Goal: Task Accomplishment & Management: Complete application form

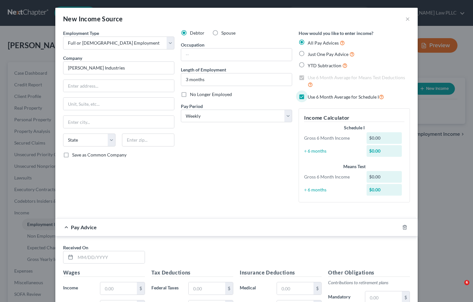
select select "0"
select select "3"
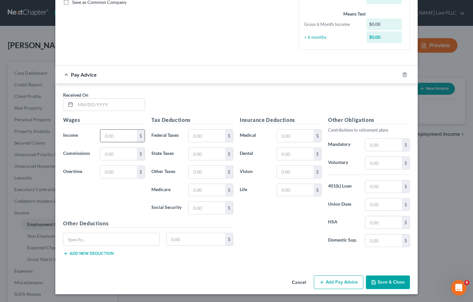
click at [112, 139] on input "text" at bounding box center [118, 136] width 37 height 12
type input "3,341.94"
click at [197, 136] on input "text" at bounding box center [207, 136] width 37 height 12
click at [208, 138] on input "text" at bounding box center [207, 136] width 37 height 12
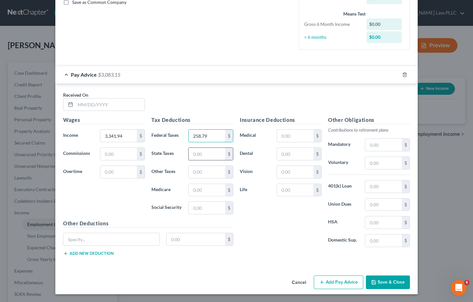
type input "258.79"
click at [204, 155] on input "text" at bounding box center [207, 154] width 37 height 12
type input "136.66"
click at [199, 206] on input "text" at bounding box center [207, 208] width 37 height 12
type input "254.85"
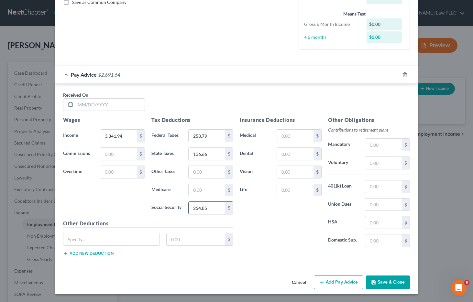
click at [203, 206] on input "254.85" at bounding box center [207, 208] width 37 height 12
click at [263, 215] on div "Insurance Deductions Medical $ Dental $ Vision $ Life $" at bounding box center [281, 184] width 88 height 136
click at [383, 282] on button "Save & Close" at bounding box center [388, 283] width 44 height 14
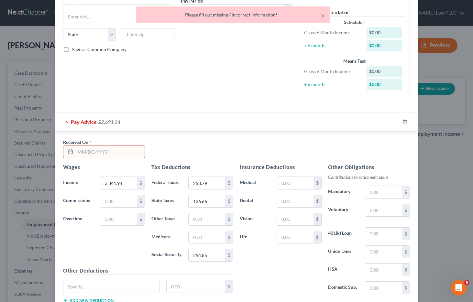
scroll to position [102, 0]
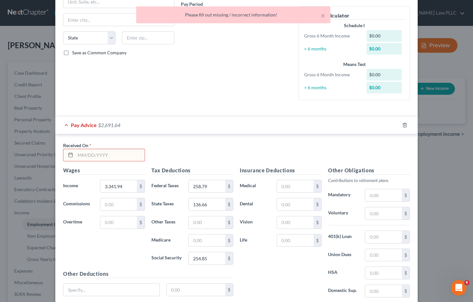
click at [85, 155] on input "text" at bounding box center [109, 155] width 69 height 12
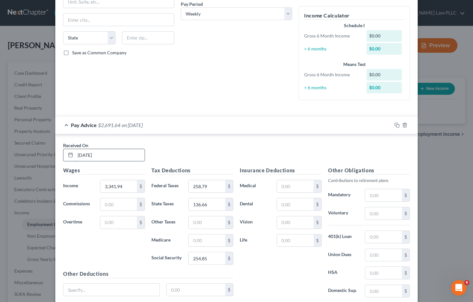
type input "[DATE]"
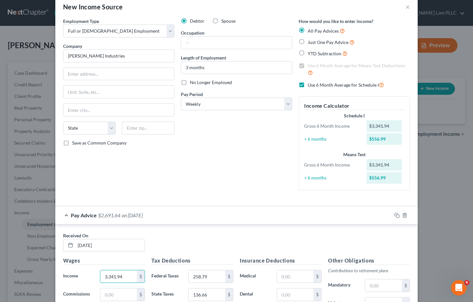
scroll to position [1, 0]
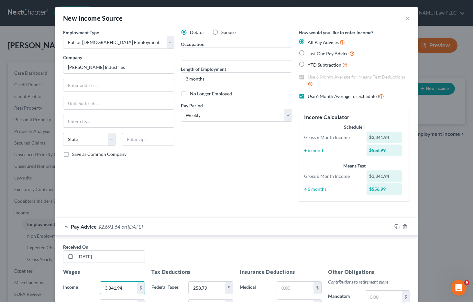
click at [308, 54] on label "Just One Pay Advice" at bounding box center [331, 53] width 47 height 7
click at [310, 54] on input "Just One Pay Advice" at bounding box center [312, 52] width 4 height 4
radio input "true"
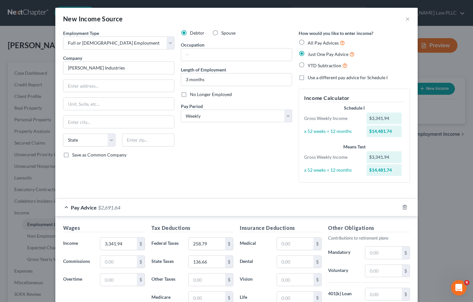
scroll to position [108, 0]
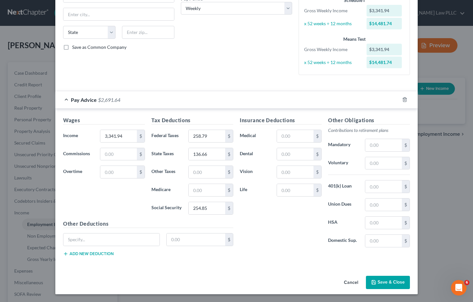
click at [382, 282] on button "Save & Close" at bounding box center [388, 283] width 44 height 14
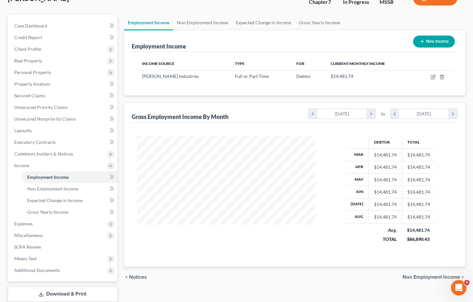
scroll to position [51, 0]
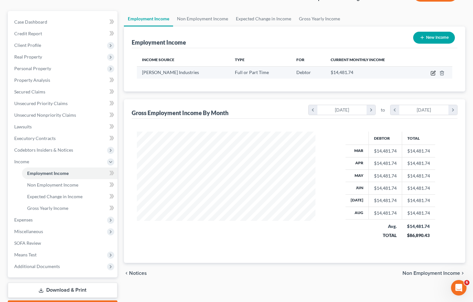
click at [432, 73] on icon "button" at bounding box center [433, 72] width 3 height 3
select select "0"
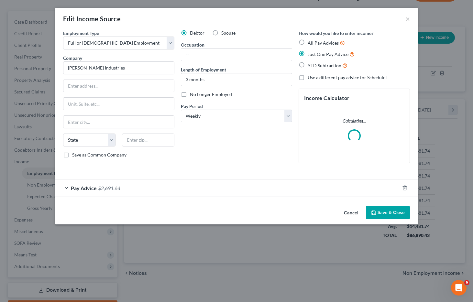
click at [79, 188] on span "Pay Advice" at bounding box center [84, 188] width 26 height 6
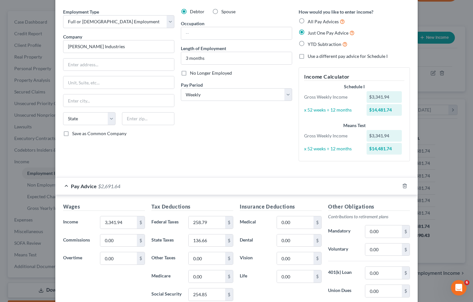
scroll to position [17, 0]
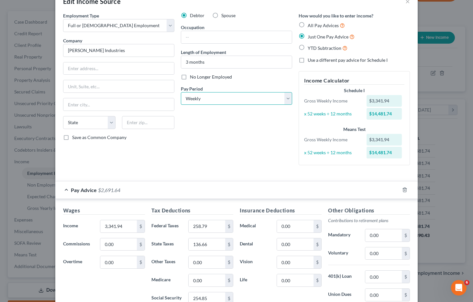
click at [218, 100] on select "Select Monthly Twice Monthly Every Other Week Weekly" at bounding box center [236, 98] width 111 height 13
select select "0"
click at [181, 92] on select "Select Monthly Twice Monthly Every Other Week Weekly" at bounding box center [236, 98] width 111 height 13
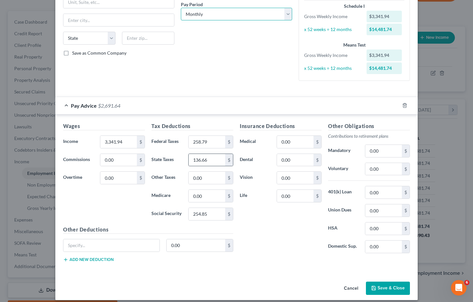
scroll to position [108, 0]
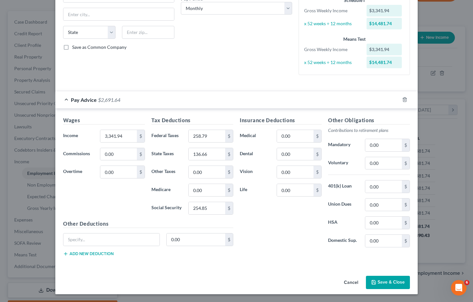
click at [381, 281] on button "Save & Close" at bounding box center [388, 283] width 44 height 14
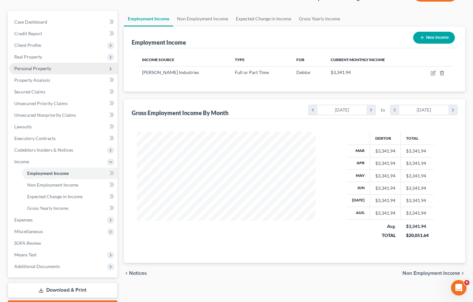
click at [37, 66] on span "Personal Property" at bounding box center [32, 69] width 37 height 6
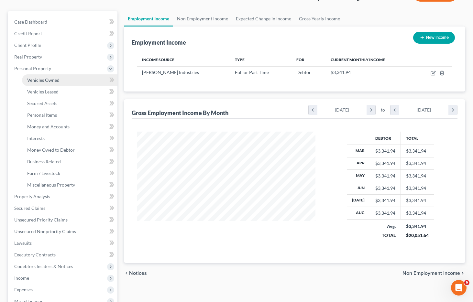
click at [44, 77] on span "Vehicles Owned" at bounding box center [43, 80] width 32 height 6
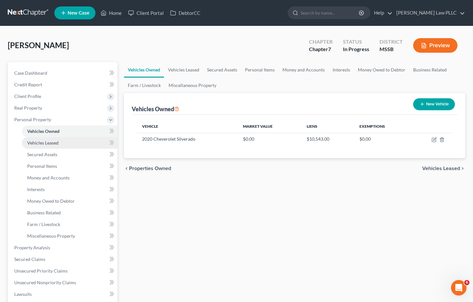
click at [49, 143] on span "Vehicles Leased" at bounding box center [42, 143] width 31 height 6
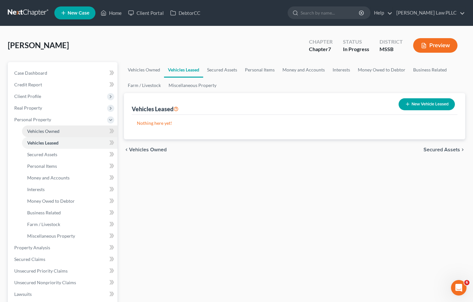
click at [48, 131] on span "Vehicles Owned" at bounding box center [43, 131] width 32 height 6
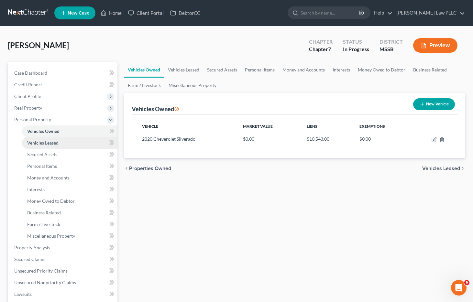
click at [48, 139] on link "Vehicles Leased" at bounding box center [69, 143] width 95 height 12
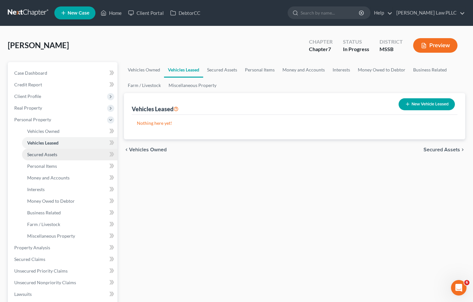
click at [50, 152] on span "Secured Assets" at bounding box center [42, 155] width 30 height 6
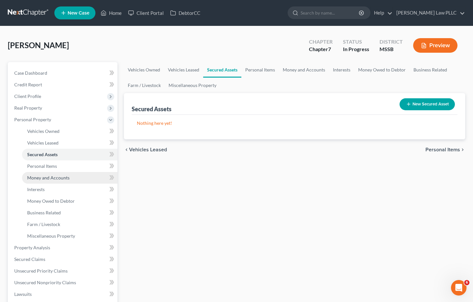
click at [54, 176] on span "Money and Accounts" at bounding box center [48, 178] width 42 height 6
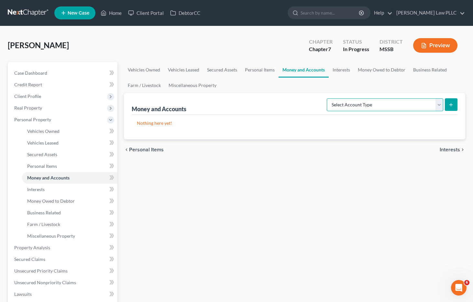
click at [440, 104] on select "Select Account Type Brokerage Cash on Hand Certificates of Deposit Checking Acc…" at bounding box center [385, 104] width 116 height 13
select select "checking"
click at [328, 98] on select "Select Account Type Brokerage Cash on Hand Certificates of Deposit Checking Acc…" at bounding box center [385, 104] width 116 height 13
click at [451, 106] on button "submit" at bounding box center [451, 104] width 13 height 13
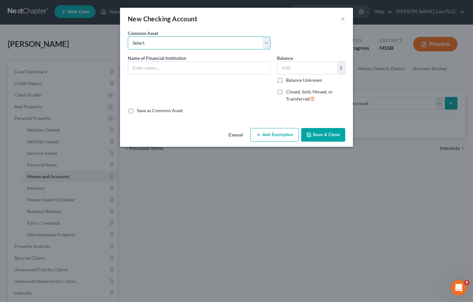
click at [160, 45] on select "Select Coastal Community Bank Community Bank of MS" at bounding box center [199, 43] width 143 height 13
click at [183, 70] on input "text" at bounding box center [199, 68] width 142 height 12
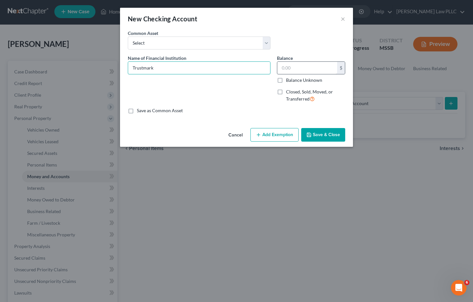
type input "Trustmark"
click at [298, 67] on input "text" at bounding box center [307, 68] width 60 height 12
type input "0.00"
click at [322, 136] on button "Save & Close" at bounding box center [323, 135] width 44 height 14
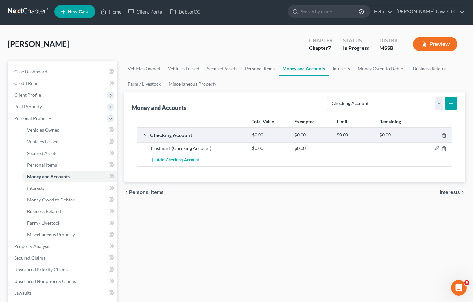
click at [193, 161] on span "Add Checking Account" at bounding box center [178, 160] width 42 height 5
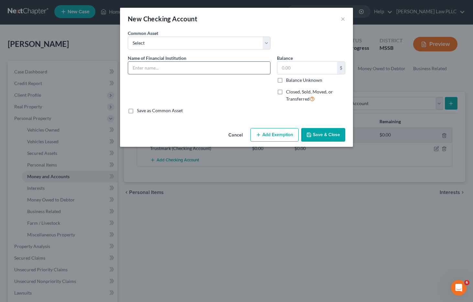
click at [193, 69] on input "text" at bounding box center [199, 68] width 142 height 12
click at [280, 123] on div "An exemption set must first be selected from the Filing Information section. Co…" at bounding box center [236, 78] width 233 height 96
click at [343, 20] on button "×" at bounding box center [343, 19] width 5 height 8
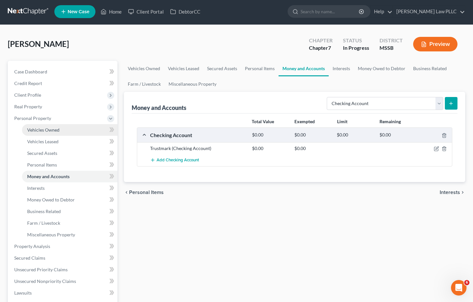
click at [63, 132] on link "Vehicles Owned" at bounding box center [69, 130] width 95 height 12
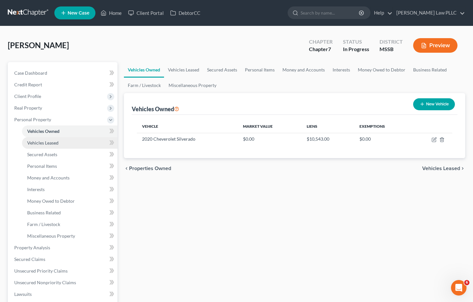
click at [54, 144] on span "Vehicles Leased" at bounding box center [42, 143] width 31 height 6
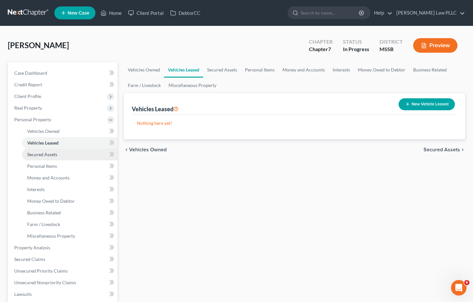
click at [53, 153] on span "Secured Assets" at bounding box center [42, 155] width 30 height 6
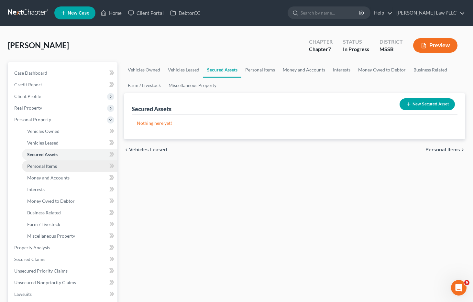
click at [52, 167] on span "Personal Items" at bounding box center [42, 166] width 30 height 6
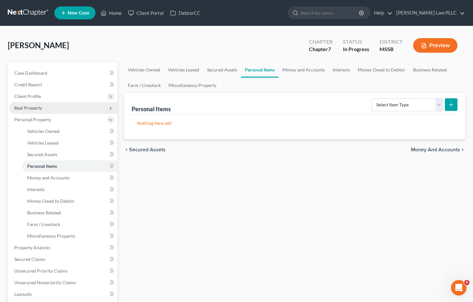
click at [42, 110] on span "Real Property" at bounding box center [63, 108] width 108 height 12
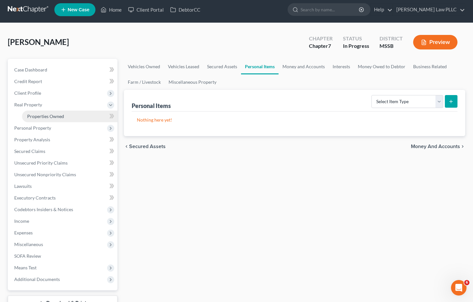
click at [46, 117] on span "Properties Owned" at bounding box center [45, 117] width 37 height 6
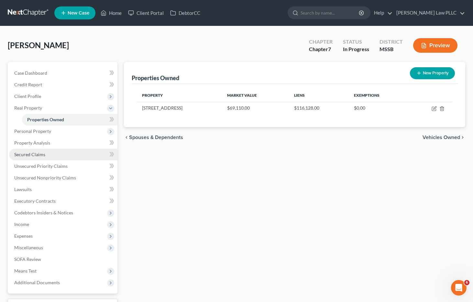
click at [30, 155] on span "Secured Claims" at bounding box center [29, 155] width 31 height 6
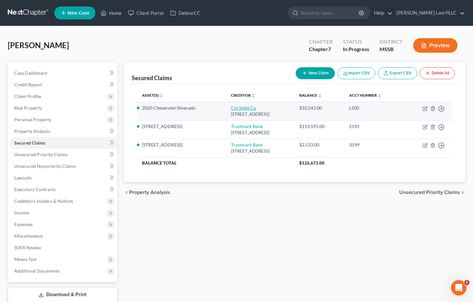
click at [231, 107] on link "Cnl Snblt Cu" at bounding box center [243, 108] width 25 height 6
select select "25"
select select "4"
select select "0"
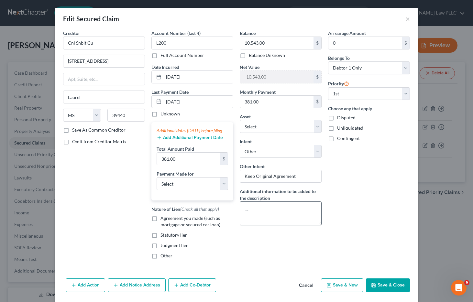
scroll to position [28, 0]
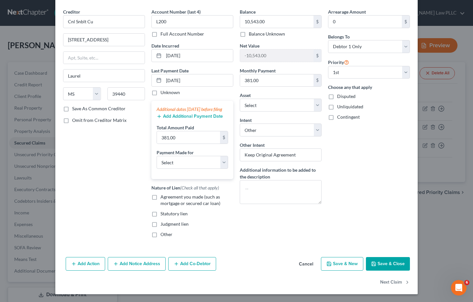
click at [309, 266] on button "Cancel" at bounding box center [306, 264] width 25 height 13
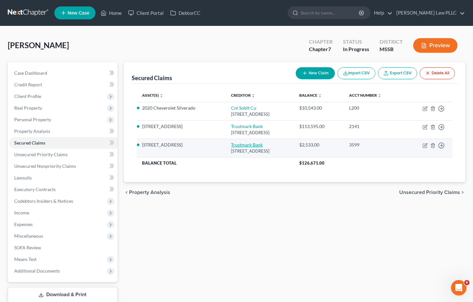
scroll to position [2, 0]
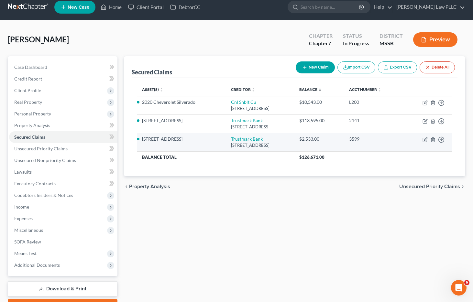
click at [233, 144] on td "Trustmark Bank [STREET_ADDRESS]" at bounding box center [260, 142] width 68 height 18
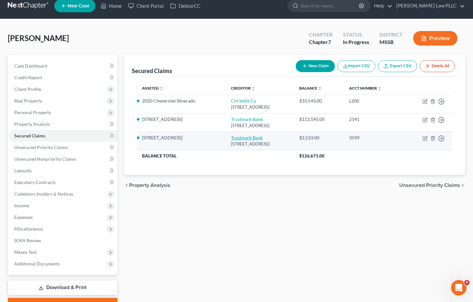
click at [235, 141] on td "Trustmark Bank [STREET_ADDRESS]" at bounding box center [260, 141] width 68 height 18
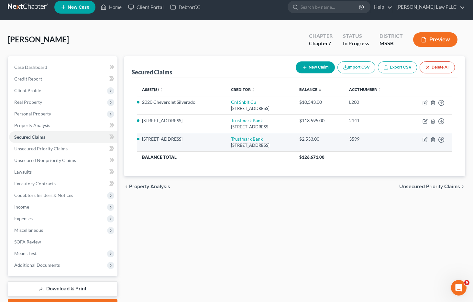
click at [236, 139] on link "Trustmark Bank" at bounding box center [247, 139] width 32 height 6
select select "25"
select select "3"
select select "2"
select select "4"
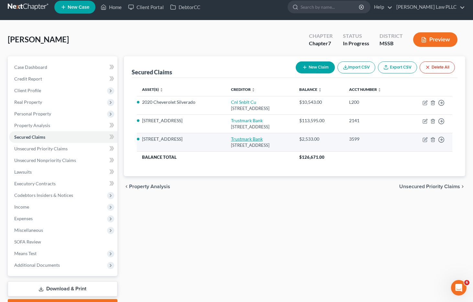
select select "0"
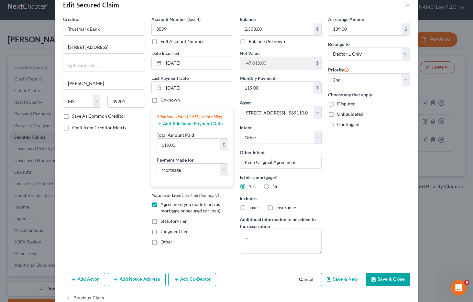
scroll to position [20, 0]
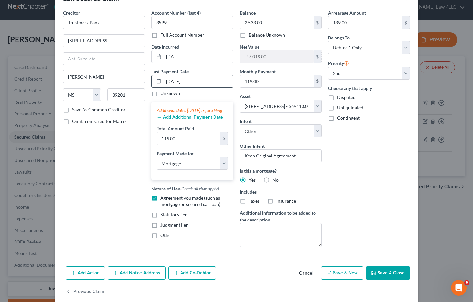
click at [173, 80] on input "[DATE]" at bounding box center [198, 81] width 69 height 12
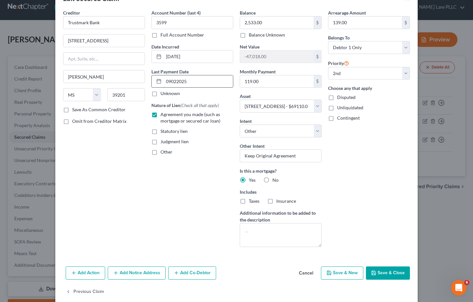
click at [172, 81] on input "09022025" at bounding box center [198, 81] width 69 height 12
type input "[DATE]"
select select "3"
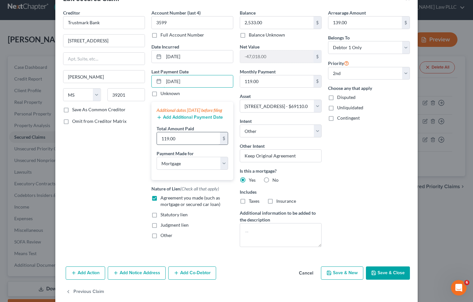
type input "[DATE]"
click at [198, 144] on input "119.00" at bounding box center [188, 138] width 63 height 12
type input "775.72"
click at [138, 153] on div "Creditor * Trustmark Bank 248 E Capitol [GEOGRAPHIC_DATA][PERSON_NAME] [US_STAT…" at bounding box center [104, 130] width 88 height 243
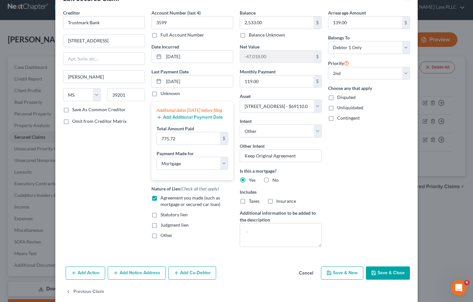
click at [389, 273] on button "Save & Close" at bounding box center [388, 274] width 44 height 14
select select
select select "1"
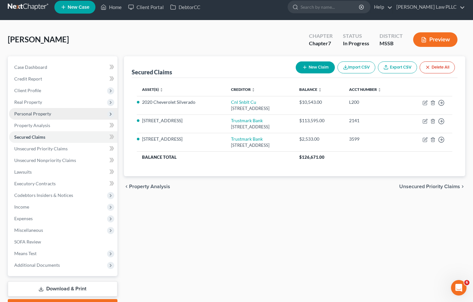
click at [72, 114] on span "Personal Property" at bounding box center [63, 114] width 108 height 12
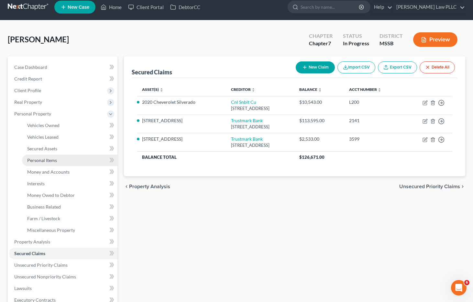
click at [66, 160] on link "Personal Items" at bounding box center [69, 161] width 95 height 12
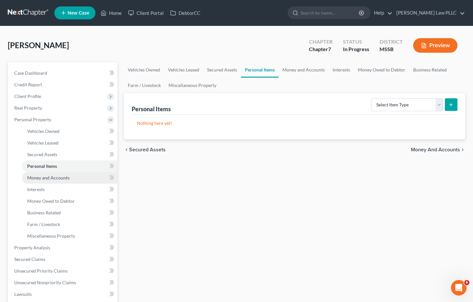
click at [62, 176] on span "Money and Accounts" at bounding box center [48, 178] width 42 height 6
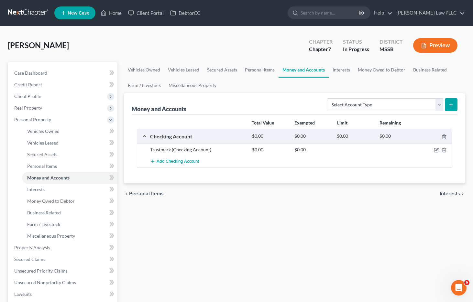
click at [450, 105] on line "submit" at bounding box center [451, 105] width 3 height 0
click at [430, 107] on select "Select Account Type Brokerage Cash on Hand Certificates of Deposit Checking Acc…" at bounding box center [385, 104] width 116 height 13
select select "checking"
click at [328, 98] on select "Select Account Type Brokerage Cash on Hand Certificates of Deposit Checking Acc…" at bounding box center [385, 104] width 116 height 13
click at [176, 163] on span "Add Checking Account" at bounding box center [178, 161] width 42 height 5
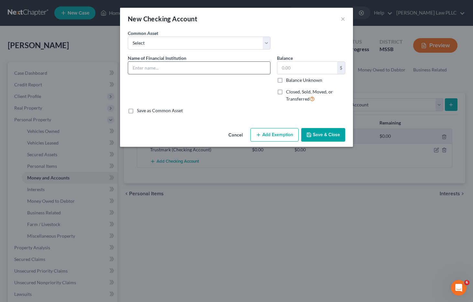
click at [158, 72] on input "text" at bounding box center [199, 68] width 142 height 12
type input "Trustmark"
click at [293, 67] on input "text" at bounding box center [307, 68] width 60 height 12
type input "700"
click at [277, 137] on button "Add Exemption" at bounding box center [274, 135] width 48 height 14
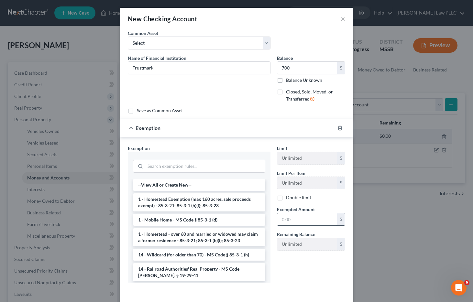
click at [290, 220] on input "text" at bounding box center [307, 219] width 60 height 12
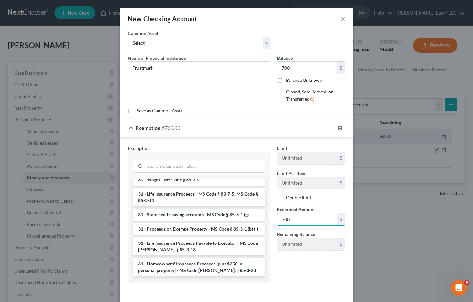
type input "700"
click at [198, 279] on li "6 - Tangible Personal Property - MS Code § 85-3-1 (a)" at bounding box center [199, 285] width 132 height 12
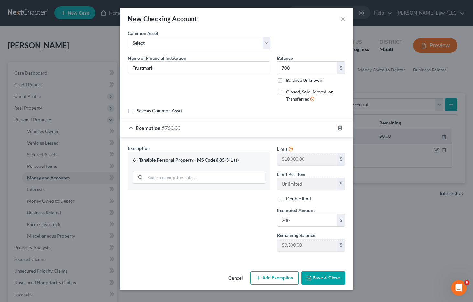
click at [331, 272] on button "Save & Close" at bounding box center [323, 278] width 44 height 14
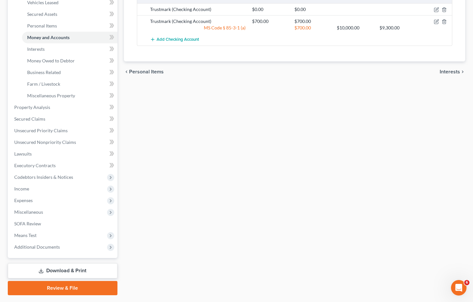
scroll to position [158, 0]
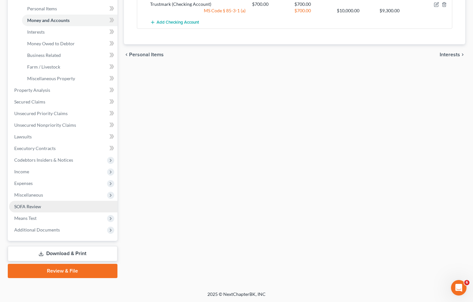
click at [41, 205] on span "SOFA Review" at bounding box center [27, 207] width 27 height 6
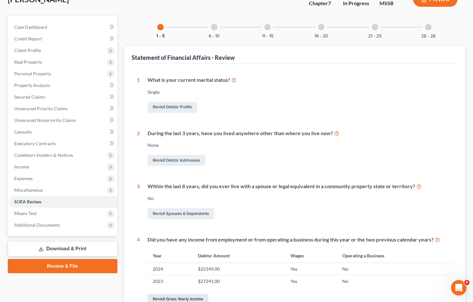
scroll to position [19, 0]
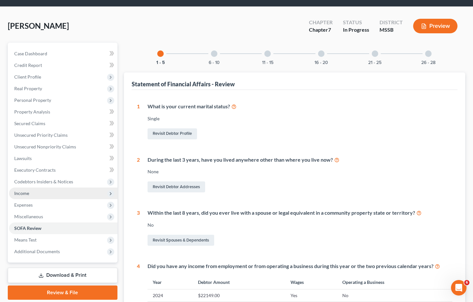
click at [55, 196] on span "Income" at bounding box center [63, 194] width 108 height 12
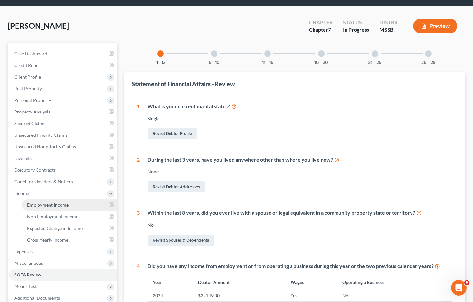
click at [55, 202] on span "Employment Income" at bounding box center [47, 205] width 41 height 6
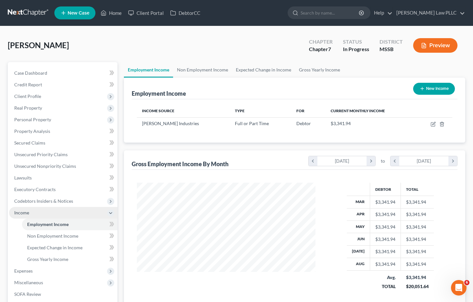
scroll to position [21, 0]
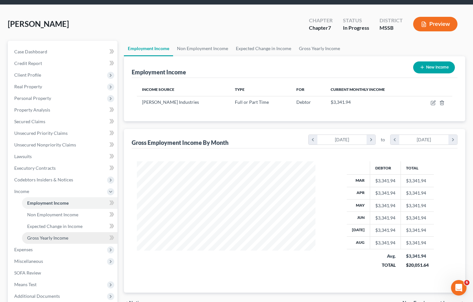
click at [61, 238] on span "Gross Yearly Income" at bounding box center [47, 238] width 41 height 6
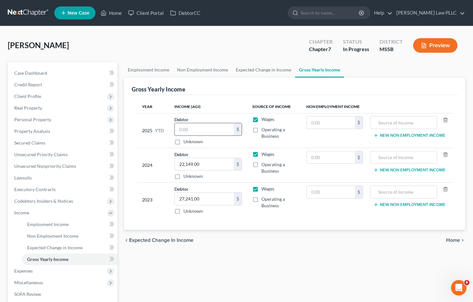
click at [188, 129] on input "text" at bounding box center [204, 129] width 59 height 12
paste input "20051.63"
type input "20051.63"
click at [236, 89] on div "Gross Yearly Income" at bounding box center [295, 86] width 326 height 17
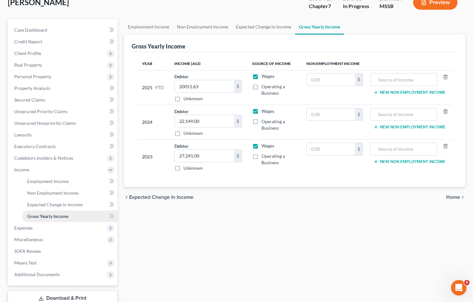
scroll to position [44, 0]
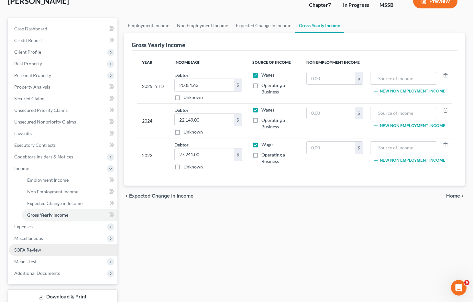
click at [70, 250] on link "SOFA Review" at bounding box center [63, 250] width 108 height 12
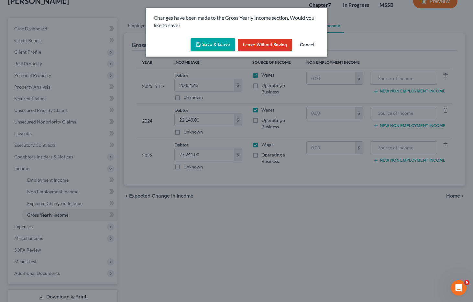
click at [222, 44] on button "Save & Leave" at bounding box center [213, 45] width 45 height 14
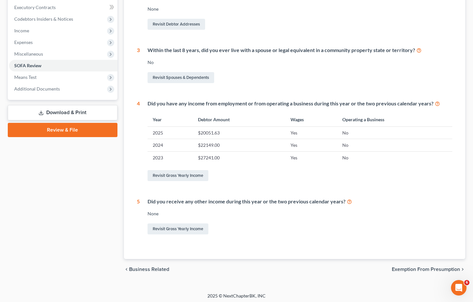
scroll to position [184, 0]
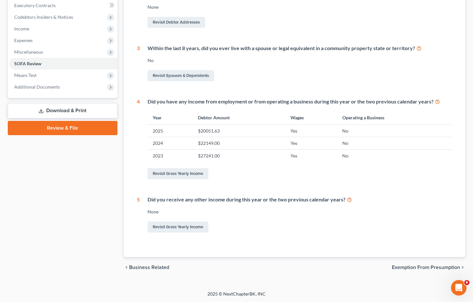
click at [433, 266] on span "Exemption from Presumption" at bounding box center [426, 267] width 68 height 5
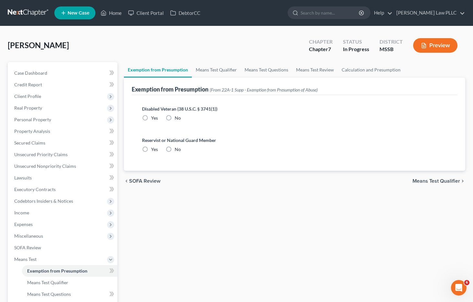
click at [175, 117] on label "No" at bounding box center [178, 118] width 6 height 6
click at [177, 117] on input "No" at bounding box center [179, 117] width 4 height 4
radio input "true"
click at [175, 147] on label "No" at bounding box center [178, 149] width 6 height 6
click at [177, 147] on input "No" at bounding box center [179, 148] width 4 height 4
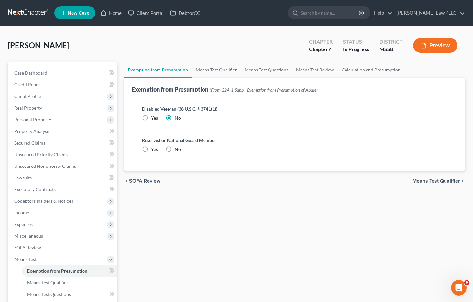
radio input "true"
click at [226, 69] on link "Means Test Qualifier" at bounding box center [216, 70] width 49 height 16
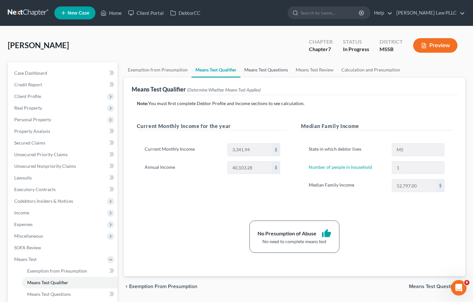
click at [252, 68] on link "Means Test Questions" at bounding box center [265, 70] width 51 height 16
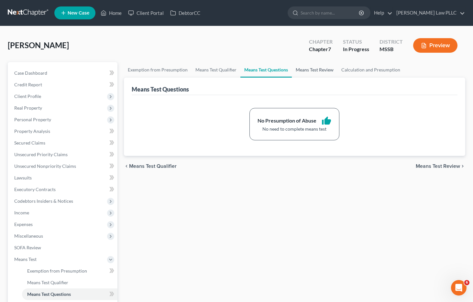
click at [308, 69] on link "Means Test Review" at bounding box center [315, 70] width 46 height 16
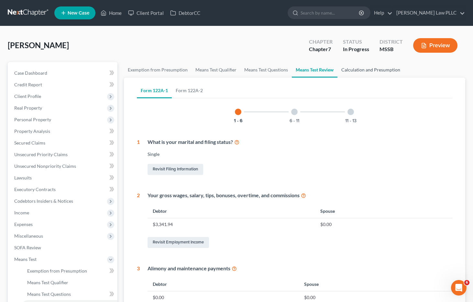
click at [375, 73] on link "Calculation and Presumption" at bounding box center [371, 70] width 67 height 16
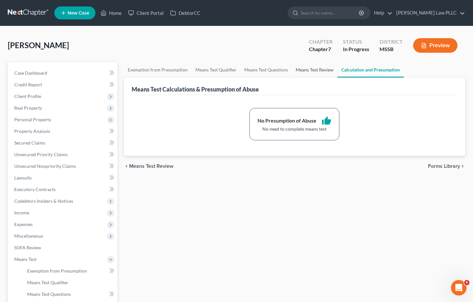
click at [306, 72] on link "Means Test Review" at bounding box center [315, 70] width 46 height 16
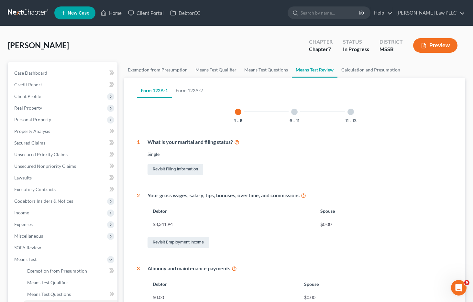
click at [294, 116] on div "6 - 11" at bounding box center [294, 112] width 22 height 22
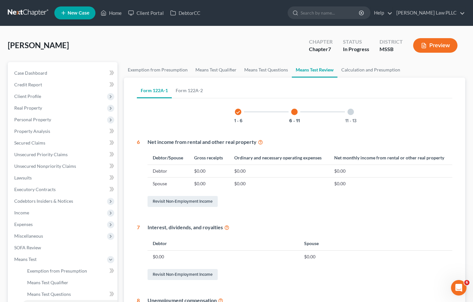
click at [351, 109] on div at bounding box center [351, 112] width 6 height 6
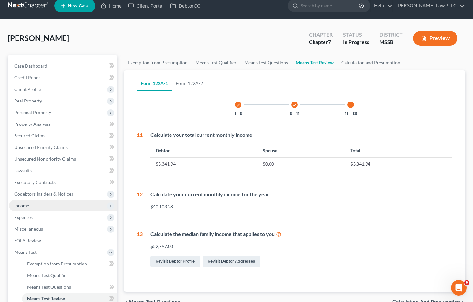
scroll to position [6, 0]
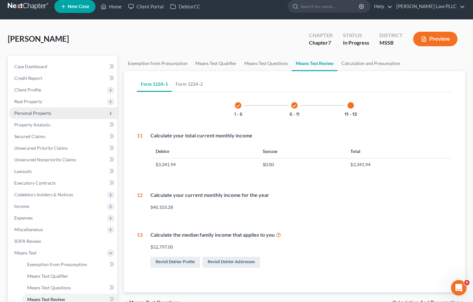
click at [65, 115] on span "Personal Property" at bounding box center [63, 113] width 108 height 12
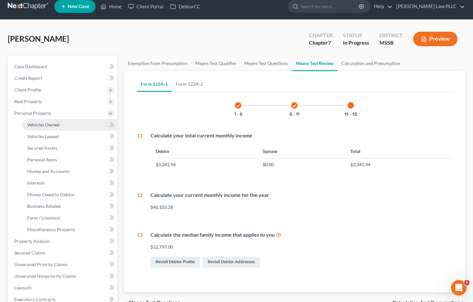
click at [65, 119] on link "Vehicles Owned" at bounding box center [69, 125] width 95 height 12
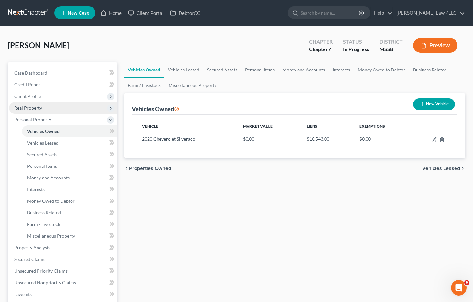
click at [59, 110] on span "Real Property" at bounding box center [63, 108] width 108 height 12
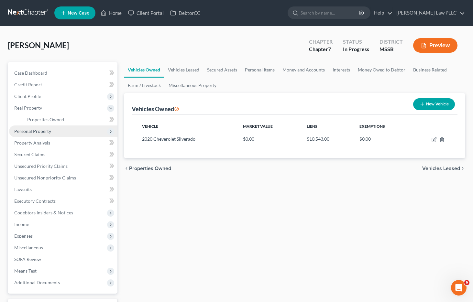
scroll to position [0, 0]
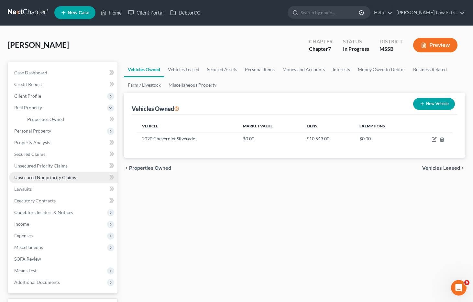
click at [58, 176] on span "Unsecured Nonpriority Claims" at bounding box center [45, 178] width 62 height 6
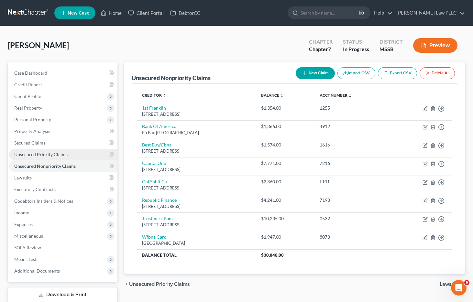
click at [56, 157] on span "Unsecured Priority Claims" at bounding box center [40, 155] width 53 height 6
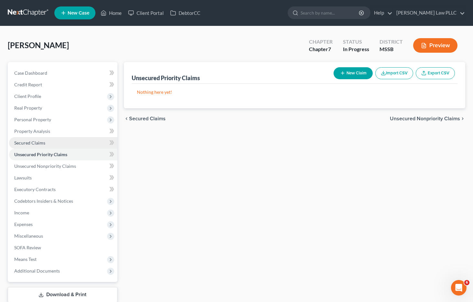
click at [52, 146] on link "Secured Claims" at bounding box center [63, 143] width 108 height 12
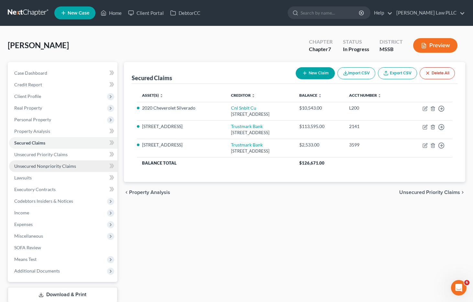
click at [43, 166] on span "Unsecured Nonpriority Claims" at bounding box center [45, 166] width 62 height 6
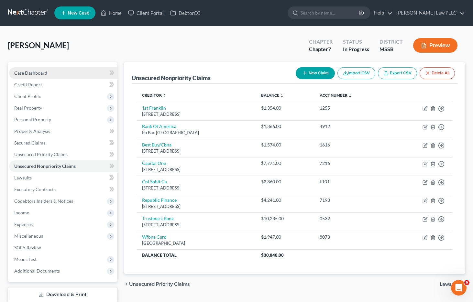
click at [35, 74] on span "Case Dashboard" at bounding box center [30, 73] width 33 height 6
select select "0"
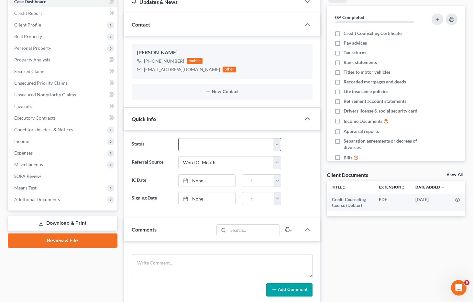
scroll to position [72, 0]
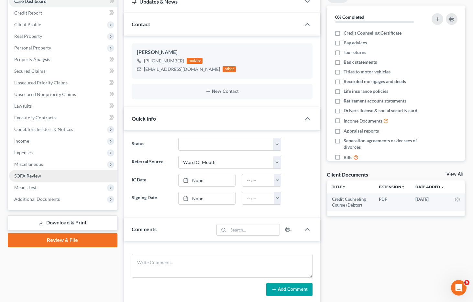
click at [60, 179] on link "SOFA Review" at bounding box center [63, 176] width 108 height 12
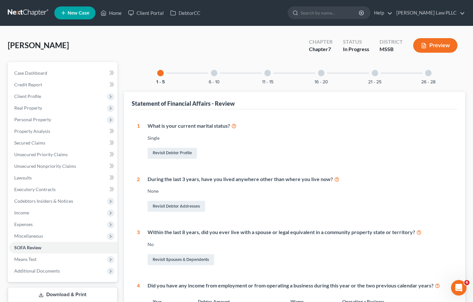
click at [214, 74] on div at bounding box center [214, 73] width 6 height 6
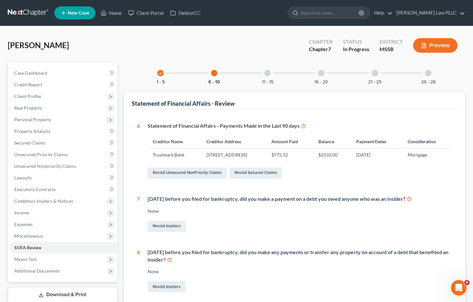
click at [269, 74] on div at bounding box center [267, 73] width 6 height 6
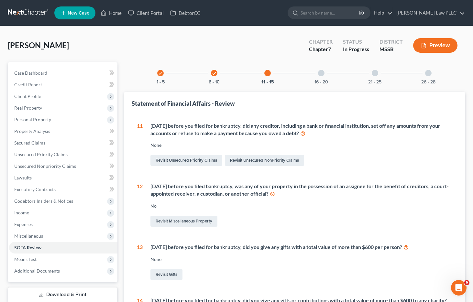
click at [320, 75] on div at bounding box center [321, 73] width 6 height 6
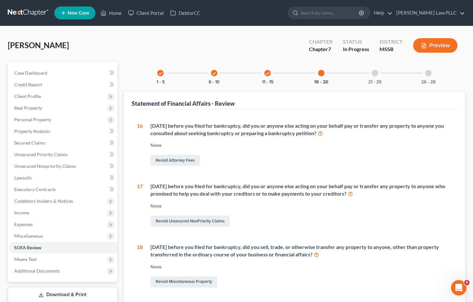
click at [378, 75] on div "21 - 25" at bounding box center [375, 73] width 22 height 22
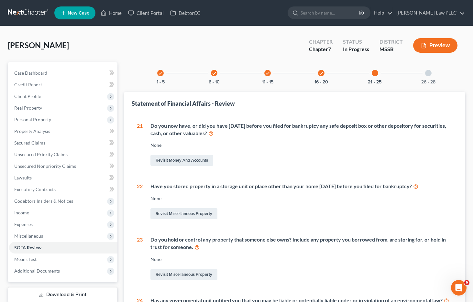
click at [429, 74] on div at bounding box center [428, 73] width 6 height 6
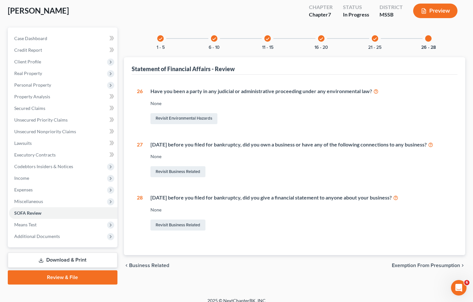
scroll to position [41, 0]
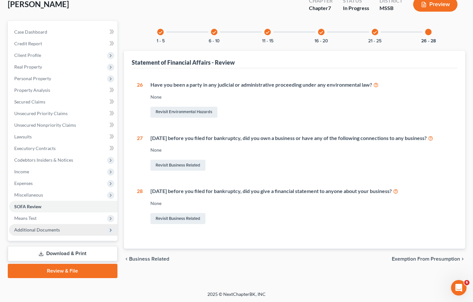
click at [49, 227] on span "Additional Documents" at bounding box center [37, 230] width 46 height 6
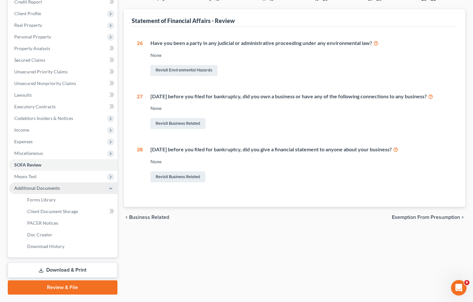
scroll to position [49, 0]
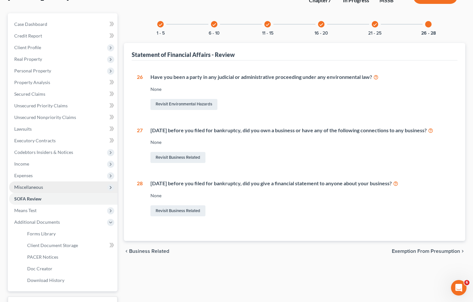
click at [41, 188] on span "Miscellaneous" at bounding box center [28, 187] width 29 height 6
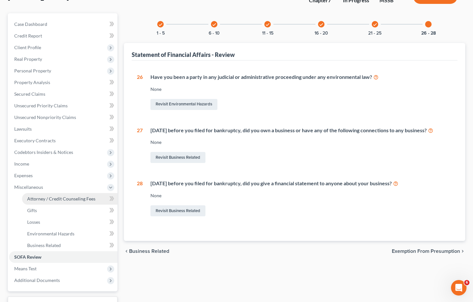
click at [41, 196] on span "Attorney / Credit Counseling Fees" at bounding box center [61, 199] width 68 height 6
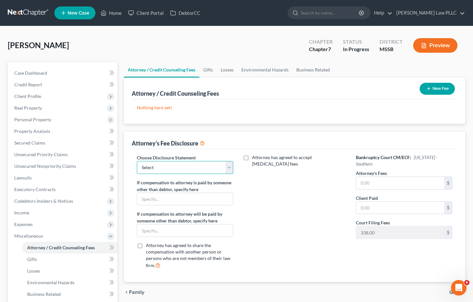
click at [172, 168] on select "Select Default Blank Ch. 7 Fee Disclosures" at bounding box center [185, 167] width 97 height 13
select select "0"
click at [137, 161] on select "Select Default Blank Ch. 7 Fee Disclosures" at bounding box center [185, 167] width 97 height 13
click at [388, 183] on input "text" at bounding box center [400, 183] width 88 height 12
